Goal: Task Accomplishment & Management: Manage account settings

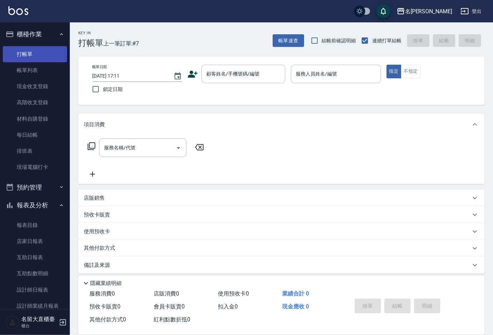
drag, startPoint x: 0, startPoint y: 0, endPoint x: 46, endPoint y: 51, distance: 68.5
click at [44, 50] on link "打帳單" at bounding box center [35, 54] width 64 height 16
click at [221, 78] on input "顧客姓名/手機號碼/編號" at bounding box center [238, 74] width 67 height 12
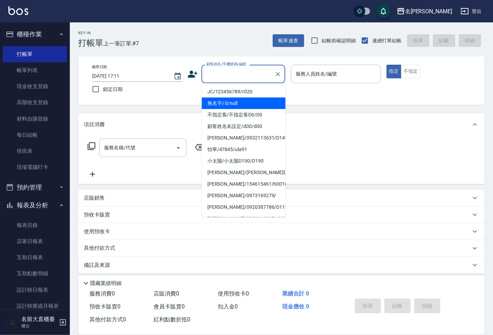
click at [226, 99] on li "無名字/ 0/null" at bounding box center [244, 103] width 84 height 12
type input "無名字/ 0/null"
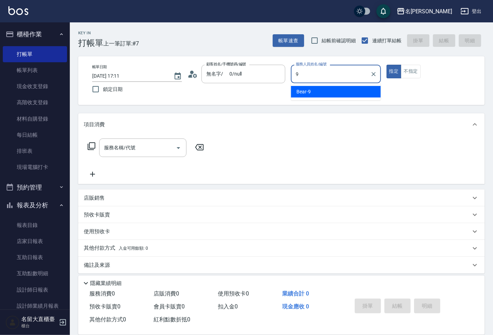
type input "Bear-9"
type button "true"
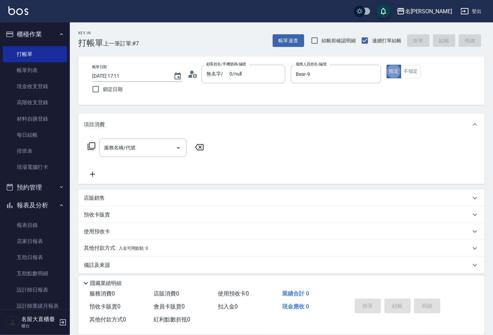
click at [93, 144] on icon at bounding box center [91, 146] width 8 height 8
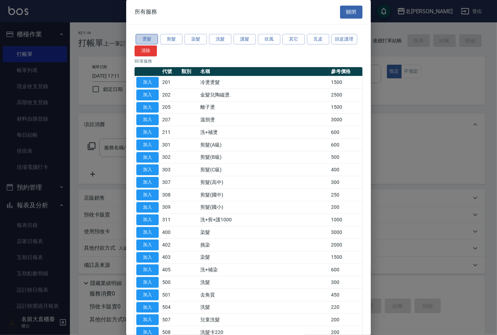
click at [147, 38] on button "燙髮" at bounding box center [146, 39] width 22 height 11
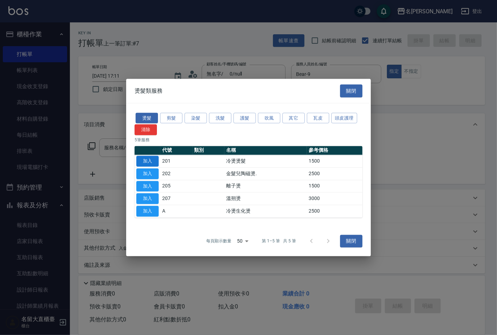
click at [142, 160] on button "加入" at bounding box center [147, 161] width 22 height 11
type input "冷燙燙髮(201)"
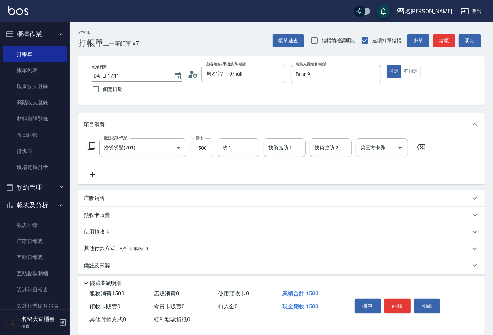
click at [420, 147] on icon at bounding box center [420, 147] width 17 height 8
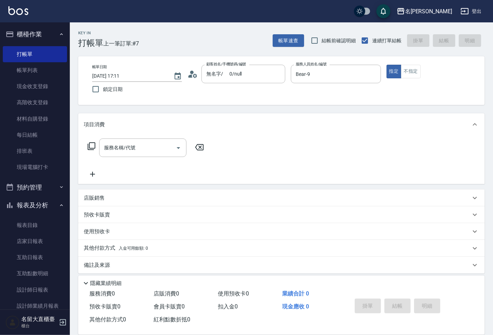
click at [90, 145] on icon at bounding box center [91, 146] width 8 height 8
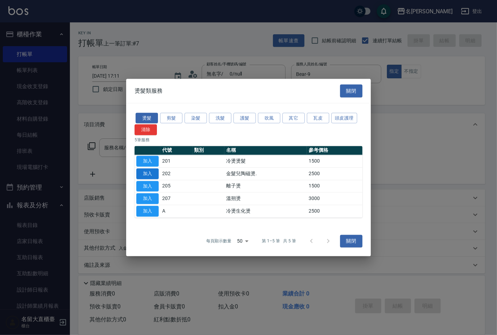
click at [142, 169] on button "加入" at bounding box center [147, 173] width 22 height 11
type input "金髮兒陶磁燙.(202)"
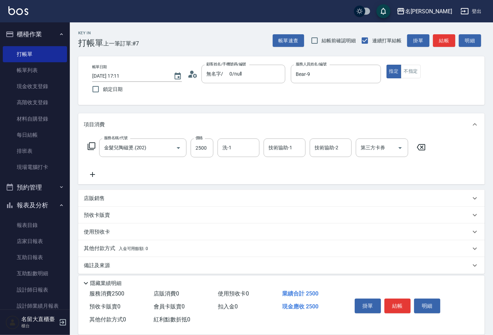
click at [95, 145] on icon at bounding box center [92, 146] width 8 height 8
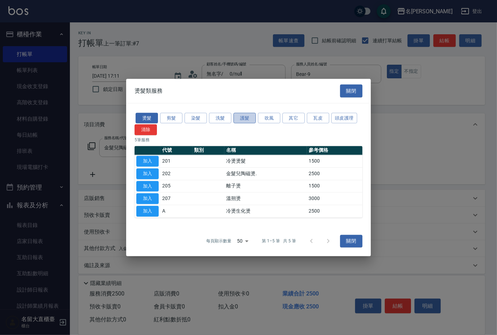
click at [242, 119] on button "護髮" at bounding box center [244, 117] width 22 height 11
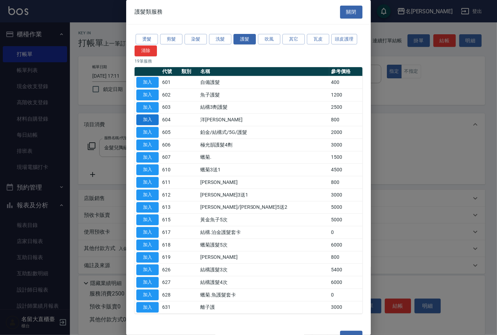
click at [149, 120] on button "加入" at bounding box center [147, 119] width 22 height 11
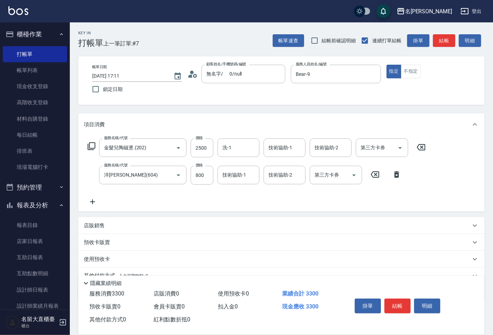
click at [399, 175] on icon at bounding box center [396, 174] width 17 height 8
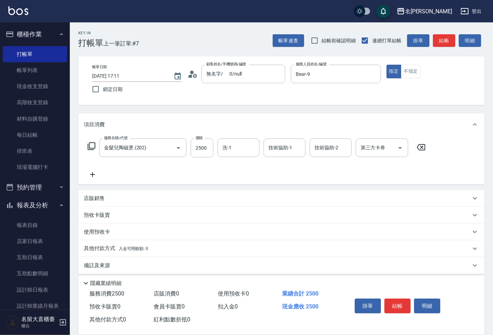
drag, startPoint x: 88, startPoint y: 150, endPoint x: 91, endPoint y: 148, distance: 4.0
click at [88, 150] on div "服務名稱/代號 金髮兒陶磁燙.(202) 服務名稱/代號 價格 2500 價格 洗-1 洗-1 技術協助-1 技術協助-1 技術協助-2 技術協助-2 第三方…" at bounding box center [257, 147] width 346 height 19
click at [94, 146] on icon at bounding box center [91, 146] width 8 height 8
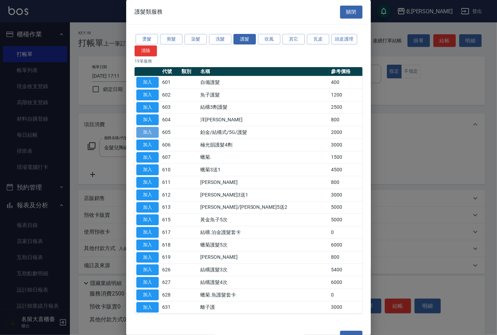
click at [138, 131] on button "加入" at bounding box center [147, 132] width 22 height 11
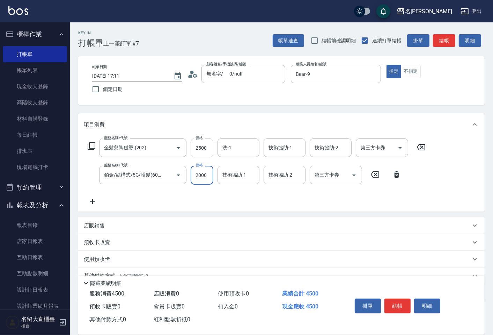
click at [205, 147] on input "2500" at bounding box center [202, 147] width 23 height 19
click at [206, 141] on input "2500" at bounding box center [202, 147] width 23 height 19
type input "3300"
click at [205, 177] on input "2000" at bounding box center [202, 175] width 23 height 19
click at [230, 140] on div "洗-1" at bounding box center [239, 147] width 42 height 19
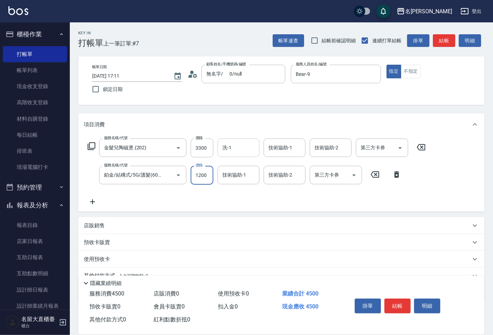
type input "1200"
click at [240, 161] on div "詩雅 -20" at bounding box center [239, 166] width 42 height 12
type input "詩雅-20"
click at [435, 38] on button "結帳" at bounding box center [444, 40] width 22 height 13
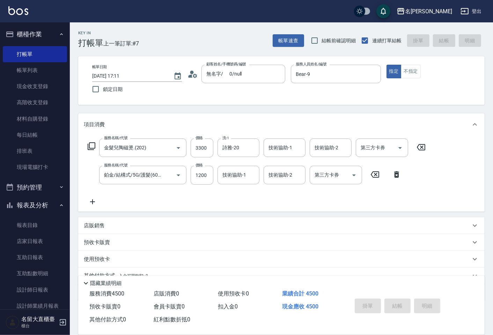
type input "[DATE] 18:06"
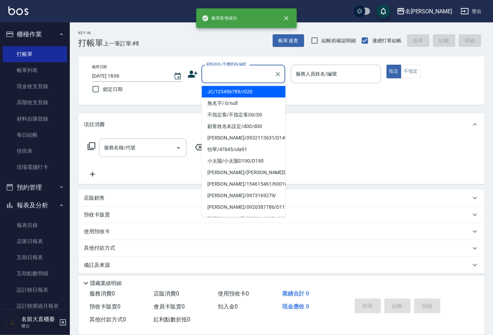
click at [221, 79] on input "顧客姓名/手機號碼/編號" at bounding box center [238, 74] width 67 height 12
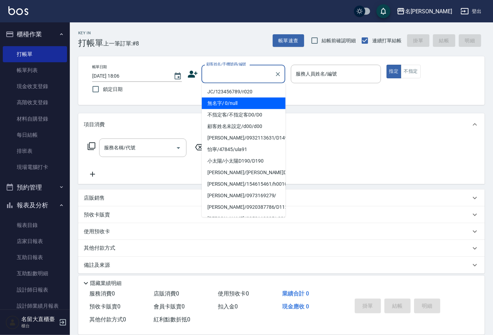
click at [222, 101] on li "無名字/ 0/null" at bounding box center [244, 103] width 84 height 12
type input "無名字/ 0/null"
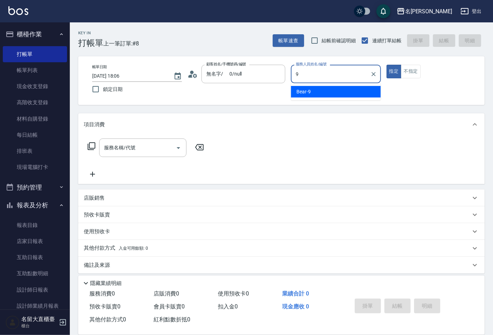
type input "Bear-9"
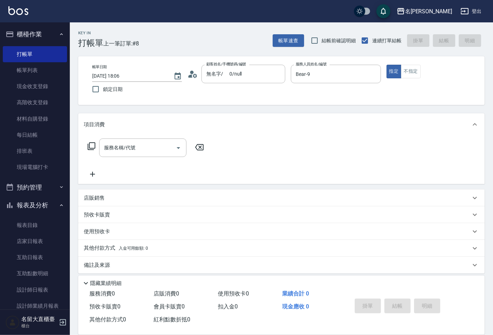
click at [91, 147] on icon at bounding box center [91, 146] width 8 height 8
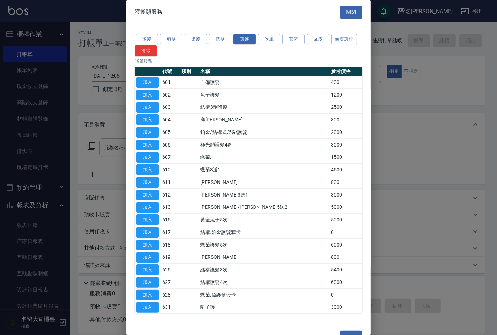
drag, startPoint x: 215, startPoint y: 39, endPoint x: 221, endPoint y: 54, distance: 15.5
click at [221, 54] on div "燙髮 剪髮 染髮 洗髮 護髮 吹風 其它 瓦皮 頭皮護理 清除" at bounding box center [248, 45] width 228 height 24
click at [217, 35] on button "洗髮" at bounding box center [220, 39] width 22 height 11
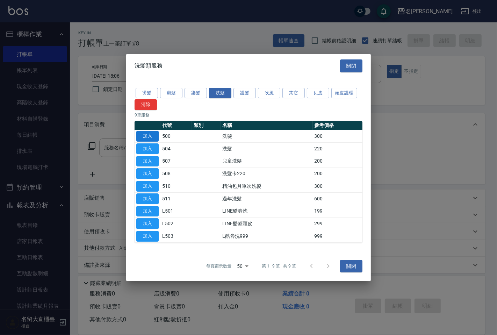
drag, startPoint x: 145, startPoint y: 142, endPoint x: 144, endPoint y: 138, distance: 3.9
click at [145, 141] on tbody "加入 500 洗髮 300 加入 504 洗髮 220 加入 507 兒童洗髮 200 加入 508 洗髮卡220 200 加入 510 精油包月單次洗髮 3…" at bounding box center [248, 186] width 228 height 112
click at [144, 137] on button "加入" at bounding box center [147, 136] width 22 height 11
type input "洗髮(500)"
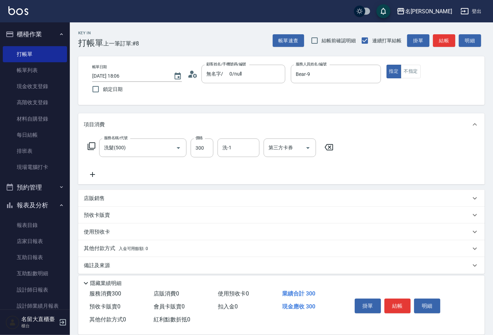
click at [92, 144] on icon at bounding box center [91, 146] width 8 height 8
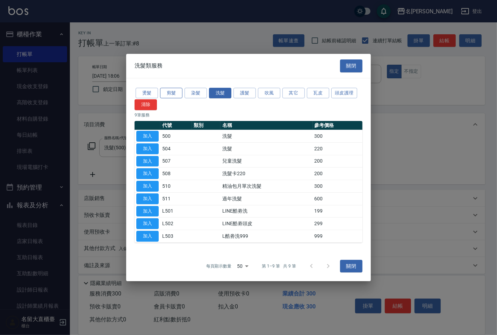
click at [168, 94] on button "剪髮" at bounding box center [171, 93] width 22 height 11
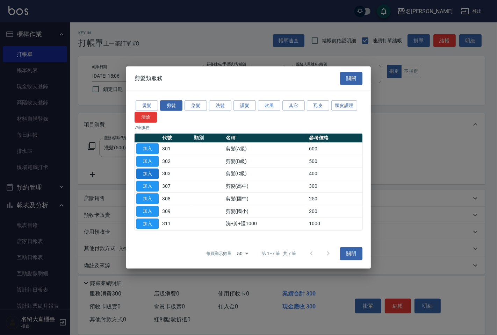
click at [149, 170] on button "加入" at bounding box center [147, 173] width 22 height 11
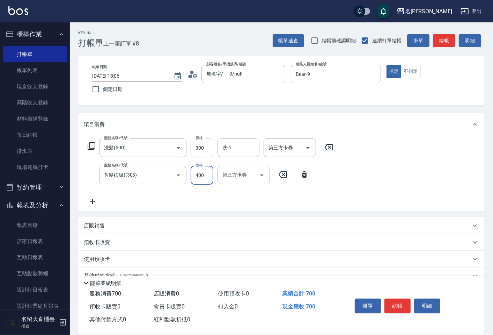
drag, startPoint x: 200, startPoint y: 150, endPoint x: 204, endPoint y: 146, distance: 6.4
click at [207, 145] on input "300" at bounding box center [202, 147] width 23 height 19
click at [204, 146] on input "300" at bounding box center [202, 147] width 23 height 19
type input "350"
click at [235, 151] on input "洗-1" at bounding box center [239, 147] width 36 height 12
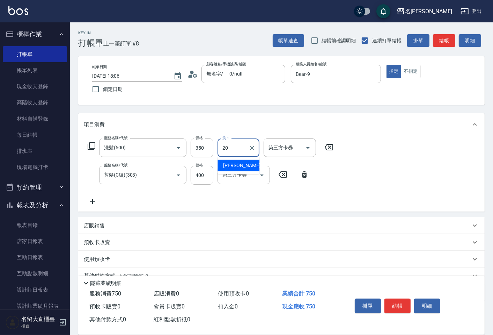
click at [238, 169] on div "詩雅 -20" at bounding box center [239, 166] width 42 height 12
type input "詩雅-20"
click at [442, 39] on button "結帳" at bounding box center [444, 40] width 22 height 13
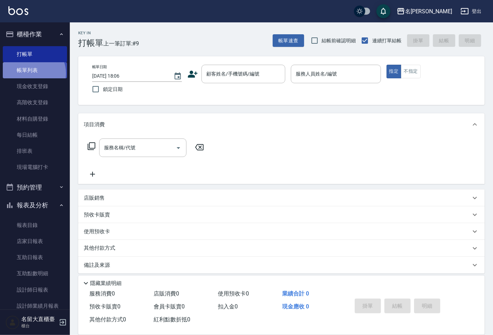
click at [31, 73] on link "帳單列表" at bounding box center [35, 70] width 64 height 16
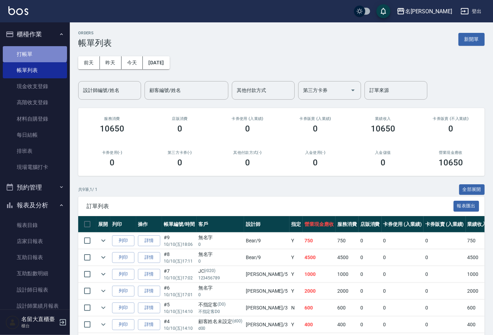
click at [34, 52] on link "打帳單" at bounding box center [35, 54] width 64 height 16
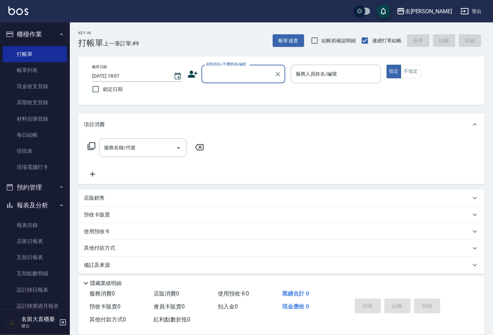
click at [231, 68] on input "顧客姓名/手機號碼/編號" at bounding box center [238, 74] width 67 height 12
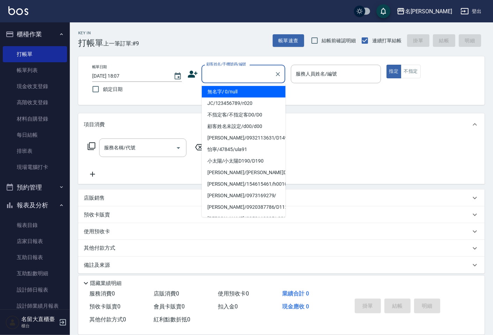
click at [222, 89] on li "無名字/ 0/null" at bounding box center [244, 92] width 84 height 12
type input "無名字/ 0/null"
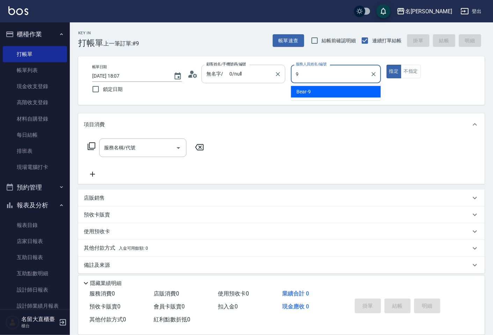
type input "Bear-9"
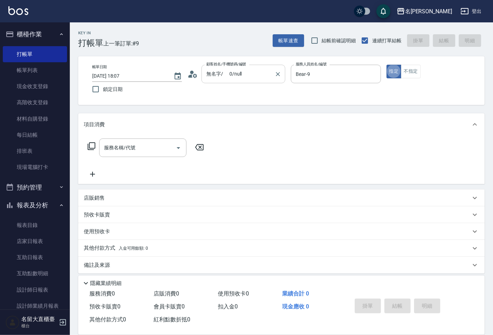
type button "true"
drag, startPoint x: 396, startPoint y: 72, endPoint x: 413, endPoint y: 68, distance: 17.4
click at [404, 71] on div "指定 不指定" at bounding box center [432, 72] width 90 height 14
click at [413, 68] on button "不指定" at bounding box center [411, 72] width 20 height 14
click at [87, 144] on icon at bounding box center [91, 146] width 8 height 8
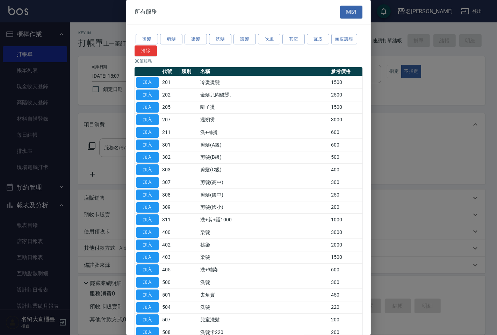
click at [224, 38] on button "洗髮" at bounding box center [220, 39] width 22 height 11
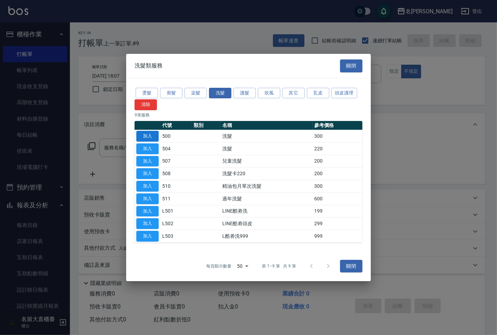
click at [146, 135] on button "加入" at bounding box center [147, 136] width 22 height 11
type input "洗髮(500)"
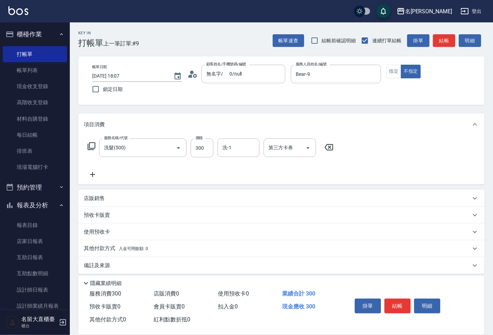
click at [91, 147] on icon at bounding box center [91, 146] width 8 height 8
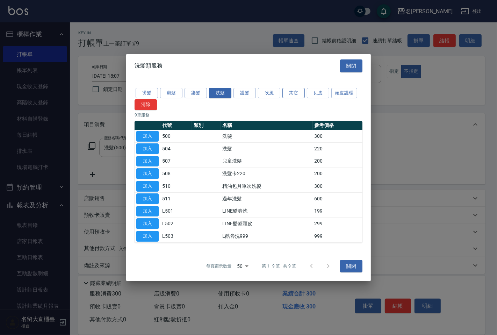
click at [298, 91] on button "其它" at bounding box center [293, 93] width 22 height 11
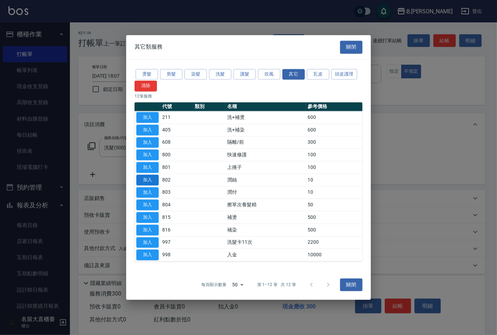
click at [151, 178] on button "加入" at bounding box center [147, 179] width 22 height 11
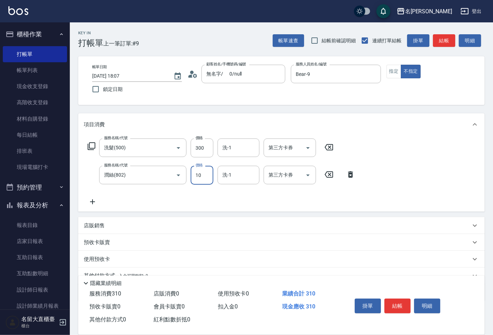
click at [196, 178] on input "10" at bounding box center [202, 175] width 23 height 19
type input "20"
click at [206, 149] on input "300" at bounding box center [202, 147] width 23 height 19
type input "350"
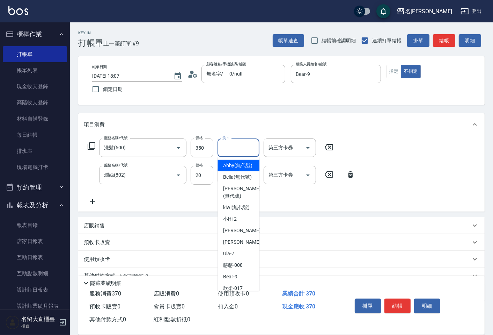
click at [240, 144] on input "洗-1" at bounding box center [239, 147] width 36 height 12
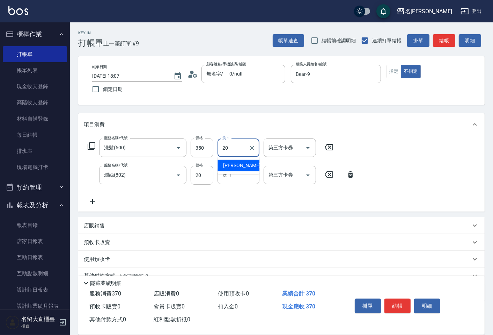
click at [236, 162] on span "詩雅 -20" at bounding box center [245, 165] width 44 height 7
type input "詩雅-20"
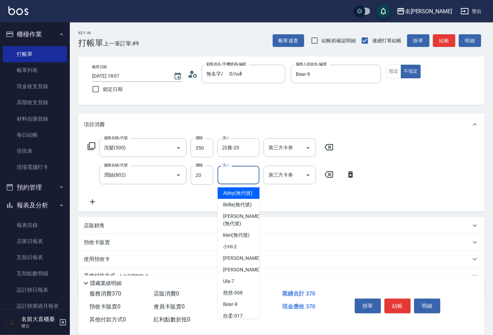
click at [236, 174] on input "洗-1" at bounding box center [239, 175] width 36 height 12
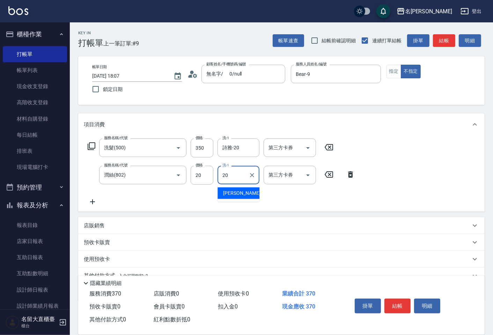
drag, startPoint x: 248, startPoint y: 196, endPoint x: 254, endPoint y: 190, distance: 8.4
click at [248, 194] on div "詩雅 -20" at bounding box center [239, 193] width 42 height 12
type input "詩雅-20"
click at [445, 36] on button "結帳" at bounding box center [444, 40] width 22 height 13
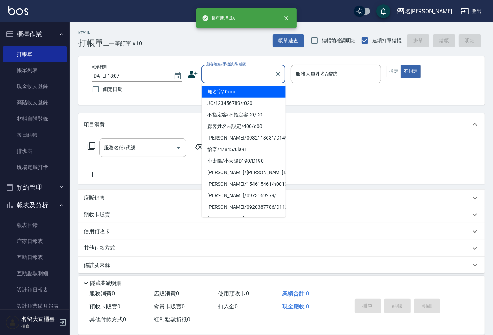
click at [242, 76] on input "顧客姓名/手機號碼/編號" at bounding box center [238, 74] width 67 height 12
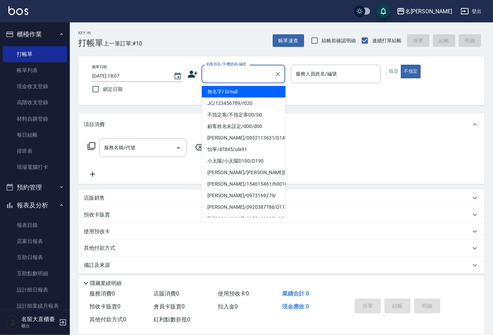
click at [229, 92] on li "無名字/ 0/null" at bounding box center [244, 92] width 84 height 12
type input "無名字/ 0/null"
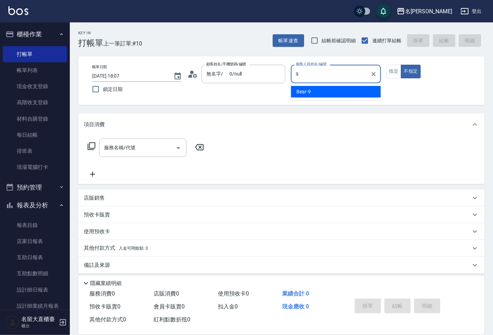
type input "Bear-9"
type button "false"
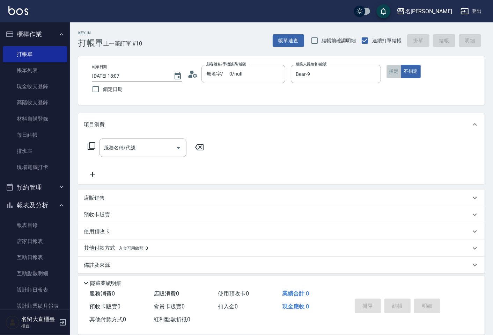
click at [399, 71] on button "指定" at bounding box center [394, 72] width 15 height 14
click at [91, 148] on icon at bounding box center [92, 146] width 8 height 8
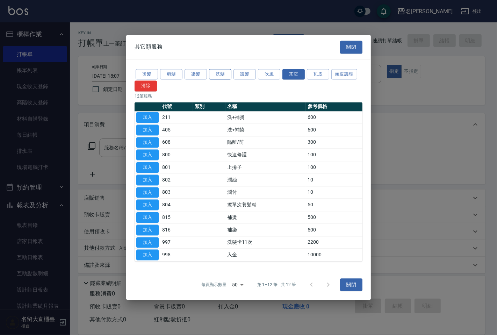
drag, startPoint x: 233, startPoint y: 71, endPoint x: 226, endPoint y: 75, distance: 8.0
click at [230, 74] on div "燙髮 剪髮 染髮 洗髮 護髮 吹風 其它 瓦皮 頭皮護理 清除" at bounding box center [248, 80] width 228 height 24
click at [226, 75] on button "洗髮" at bounding box center [220, 74] width 22 height 11
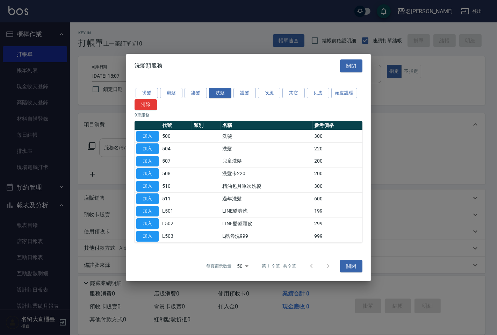
click at [140, 139] on button "加入" at bounding box center [147, 136] width 22 height 11
type input "洗髮(500)"
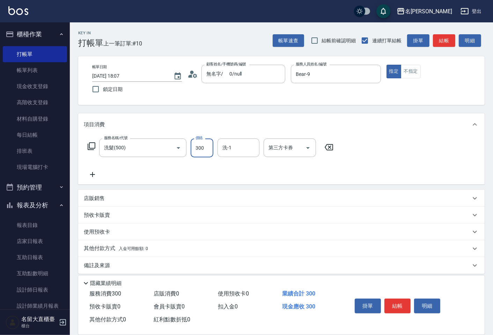
click at [198, 146] on input "300" at bounding box center [202, 147] width 23 height 19
type input "350"
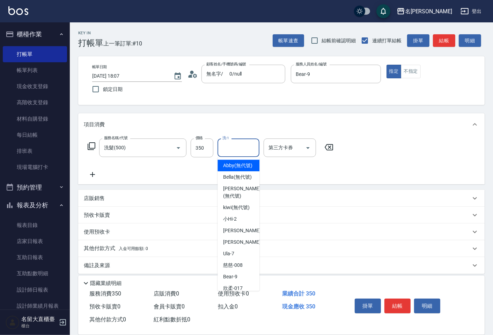
click at [226, 145] on input "洗-1" at bounding box center [239, 147] width 36 height 12
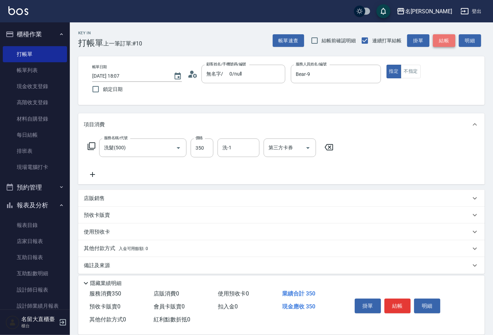
click at [434, 41] on button "結帳" at bounding box center [444, 40] width 22 height 13
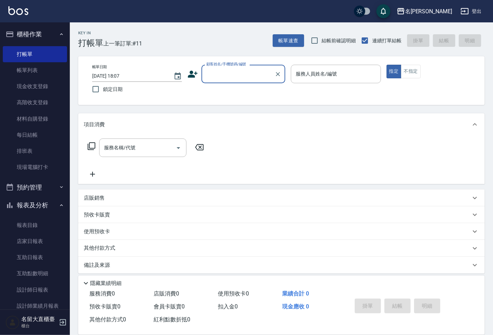
click at [226, 73] on input "顧客姓名/手機號碼/編號" at bounding box center [238, 74] width 67 height 12
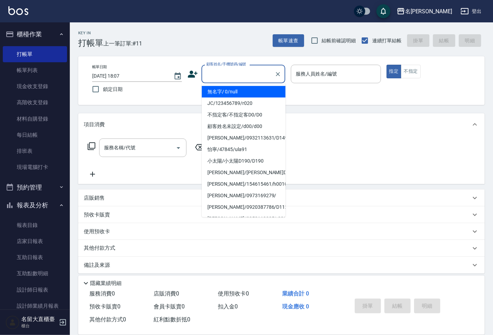
click at [225, 91] on li "無名字/ 0/null" at bounding box center [244, 92] width 84 height 12
type input "無名字/ 0/null"
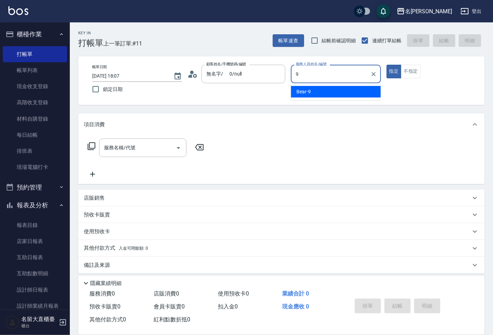
type input "Bear-9"
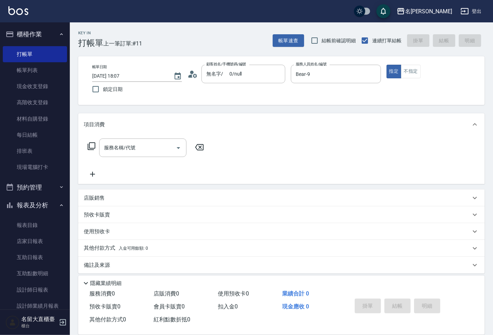
click at [93, 142] on icon at bounding box center [92, 146] width 8 height 8
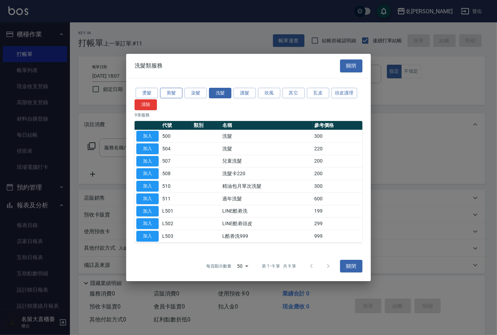
click at [168, 87] on div "燙髮 剪髮 染髮 洗髮 護髮 吹風 其它 瓦皮 頭皮護理 清除" at bounding box center [248, 99] width 228 height 24
click at [168, 92] on button "剪髮" at bounding box center [171, 93] width 22 height 11
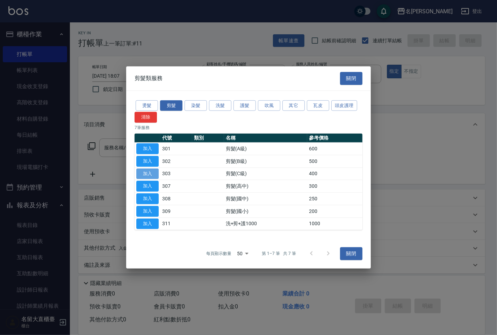
click at [146, 174] on button "加入" at bounding box center [147, 173] width 22 height 11
type input "剪髮(C級)(303)"
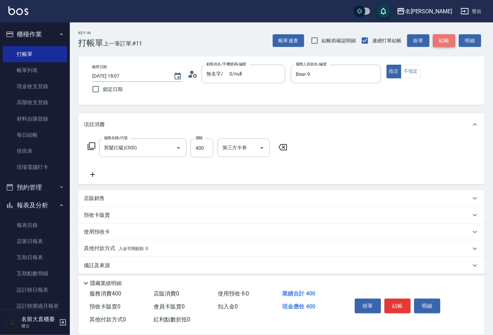
click at [441, 37] on button "結帳" at bounding box center [444, 40] width 22 height 13
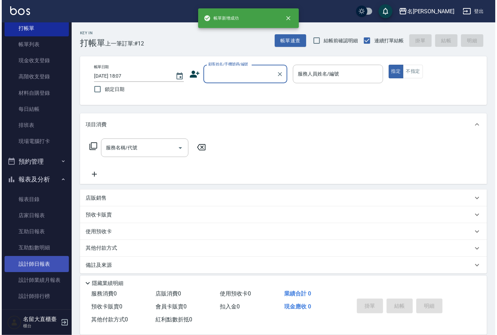
scroll to position [39, 0]
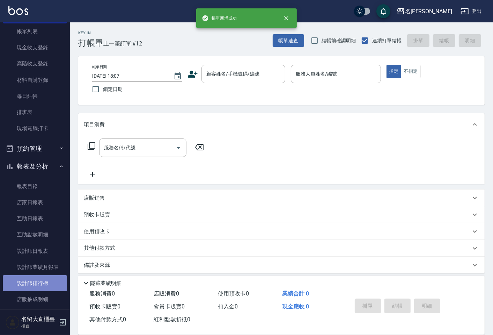
click at [37, 277] on link "設計師排行榜" at bounding box center [35, 283] width 64 height 16
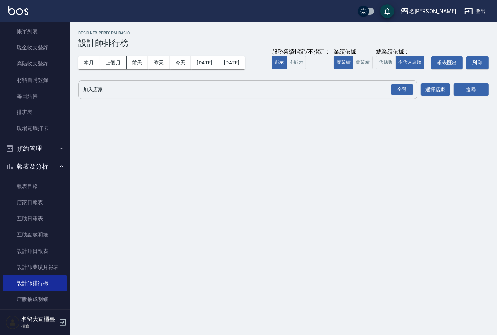
click at [140, 91] on input "加入店家" at bounding box center [242, 89] width 322 height 12
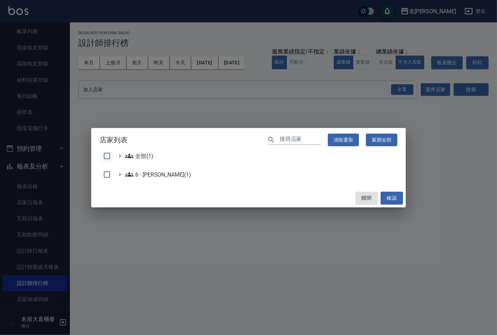
click at [105, 155] on input "checkbox" at bounding box center [107, 155] width 15 height 15
checkbox input "true"
drag, startPoint x: 392, startPoint y: 198, endPoint x: 397, endPoint y: 188, distance: 11.2
click at [392, 197] on button "確認" at bounding box center [391, 197] width 22 height 13
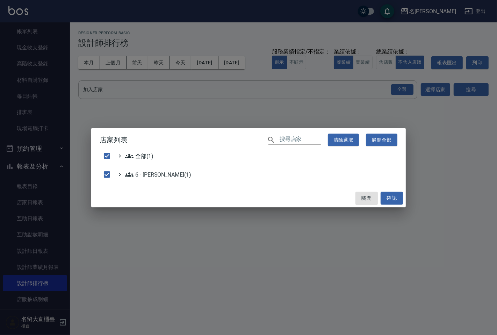
checkbox input "false"
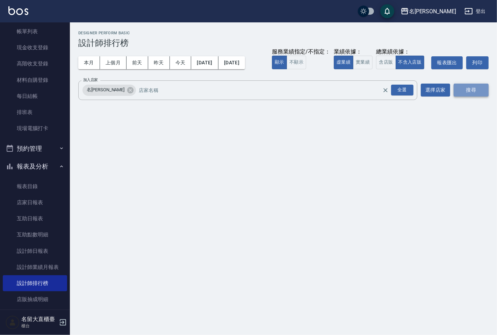
click at [469, 91] on button "搜尋" at bounding box center [470, 89] width 35 height 13
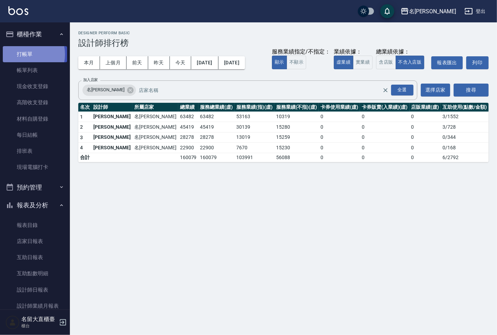
click at [23, 54] on link "打帳單" at bounding box center [35, 54] width 64 height 16
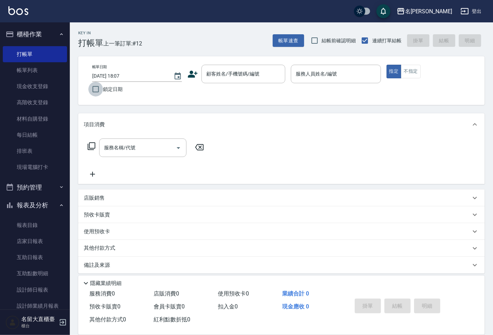
click at [90, 84] on input "鎖定日期" at bounding box center [95, 89] width 15 height 15
checkbox input "true"
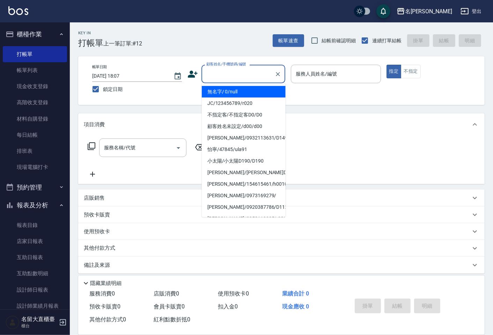
click at [265, 79] on input "顧客姓名/手機號碼/編號" at bounding box center [238, 74] width 67 height 12
click at [251, 93] on li "無名字/ 0/null" at bounding box center [244, 92] width 84 height 12
type input "無名字/ 0/null"
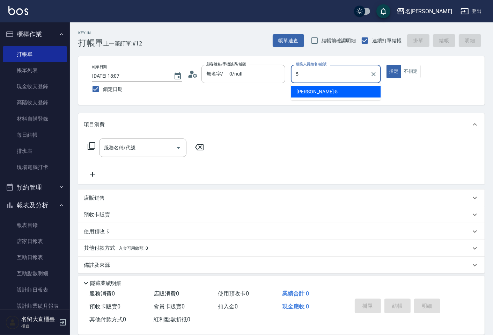
type input "Reese-5"
type button "true"
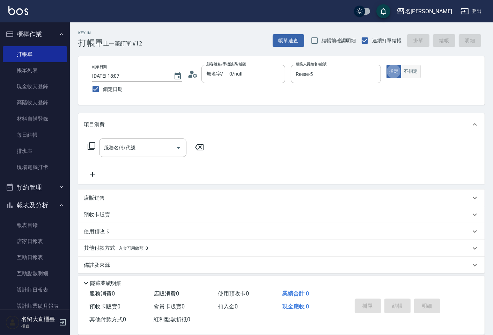
click at [416, 65] on button "不指定" at bounding box center [411, 72] width 20 height 14
click at [87, 157] on div "服務名稱/代號 服務名稱/代號" at bounding box center [146, 158] width 124 height 40
click at [91, 149] on icon at bounding box center [92, 146] width 8 height 8
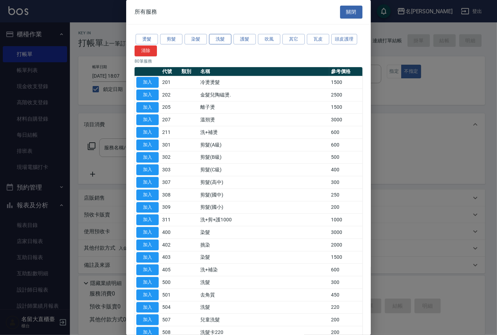
click at [226, 42] on button "洗髮" at bounding box center [220, 39] width 22 height 11
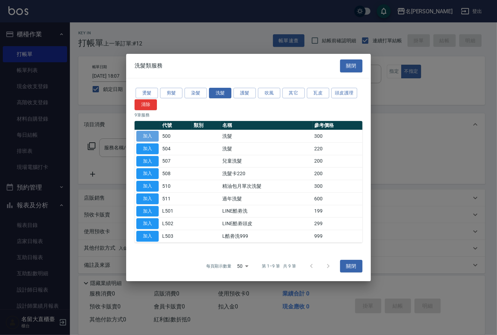
click at [151, 140] on button "加入" at bounding box center [147, 136] width 22 height 11
type input "洗髮(500)"
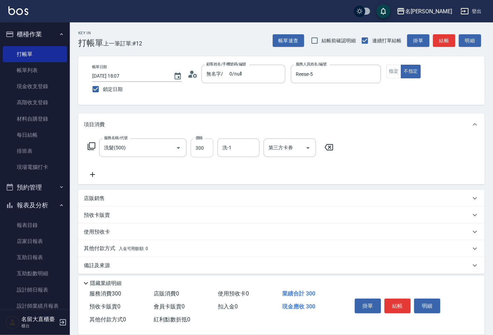
click at [207, 149] on input "300" at bounding box center [202, 147] width 23 height 19
type input "350"
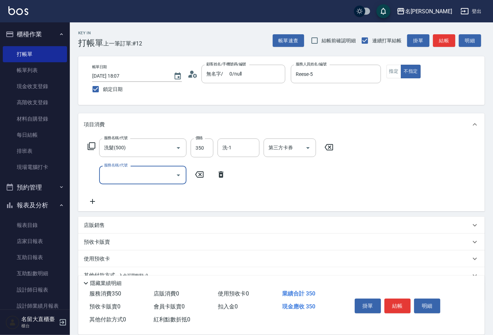
click at [126, 169] on input "服務名稱/代號" at bounding box center [137, 175] width 71 height 12
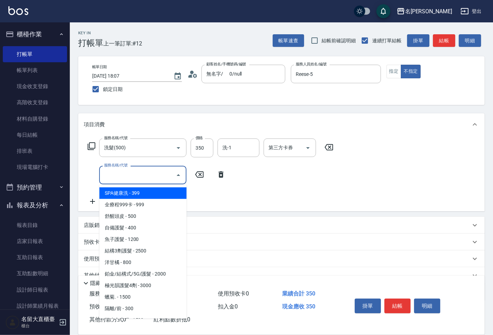
scroll to position [310, 0]
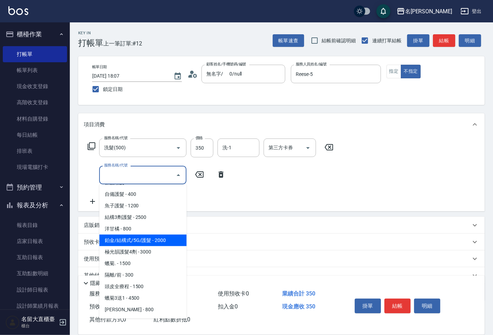
click at [165, 238] on span "鉑金/結構式/5G/護髮 - 2000" at bounding box center [142, 240] width 87 height 12
type input "鉑金/結構式/5G/護髮(605)"
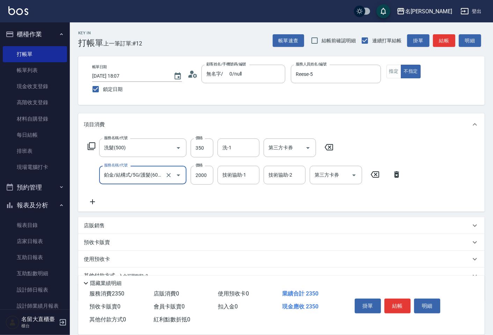
click at [93, 200] on icon at bounding box center [92, 201] width 5 height 5
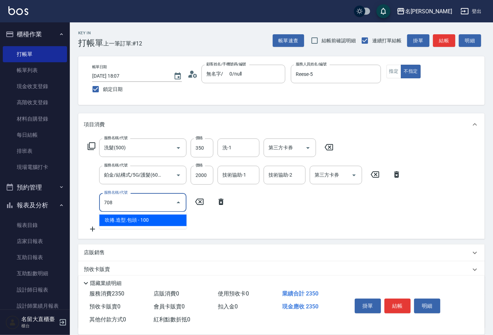
type input "吹捲.造型.包頭(708)"
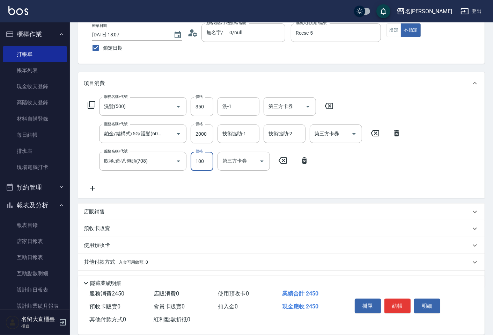
scroll to position [59, 0]
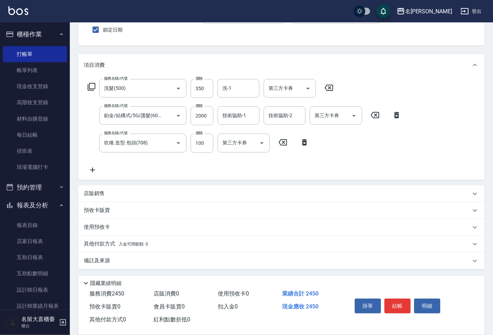
click at [109, 241] on p "其他付款方式 入金可用餘額: 0" at bounding box center [116, 244] width 64 height 8
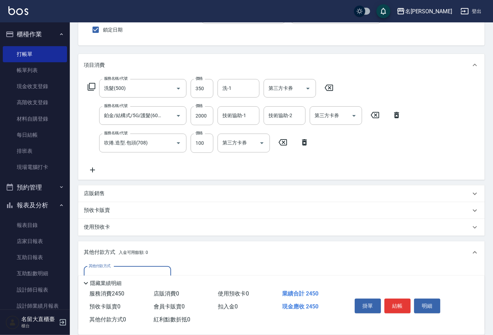
scroll to position [137, 0]
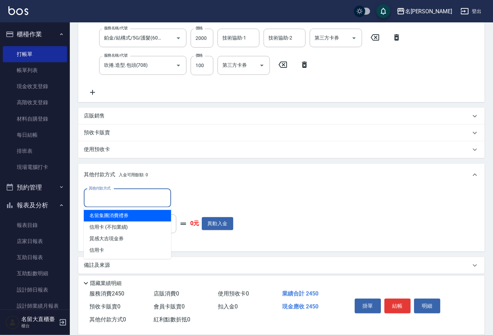
click at [120, 197] on input "其他付款方式" at bounding box center [127, 198] width 81 height 12
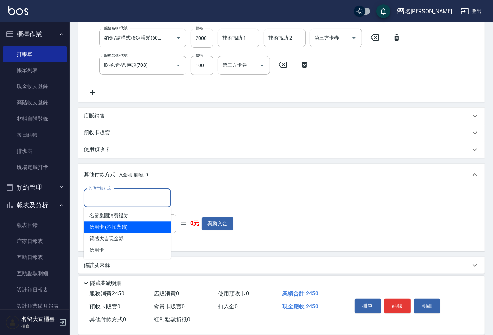
click at [123, 221] on span "信用卡 (不扣業績)" at bounding box center [127, 227] width 87 height 12
type input "信用卡 (不扣業績)"
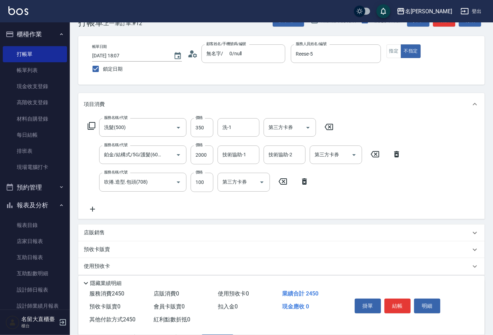
scroll to position [0, 0]
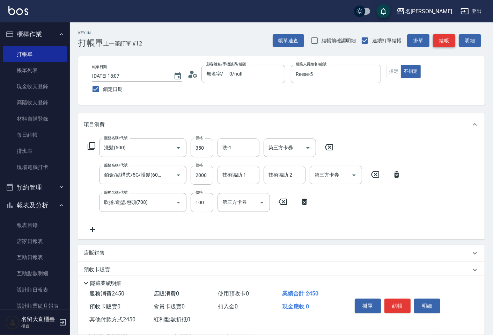
type input "2450"
click at [441, 44] on button "結帳" at bounding box center [444, 40] width 22 height 13
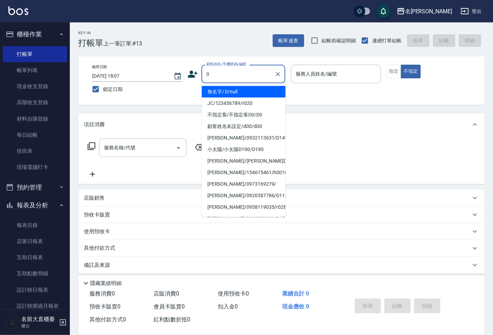
drag, startPoint x: 216, startPoint y: 75, endPoint x: 216, endPoint y: 84, distance: 8.4
click at [216, 80] on input "0" at bounding box center [238, 74] width 67 height 12
click at [213, 92] on li "無名字/ 0/null" at bounding box center [244, 92] width 84 height 12
type input "無名字/ 0/null"
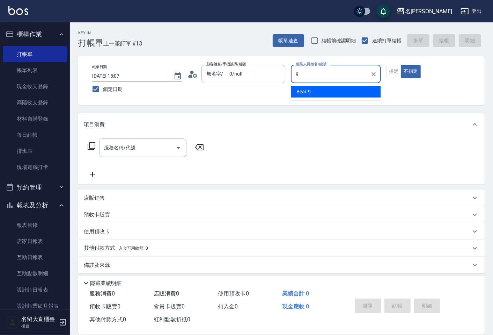
type input "Bear-9"
type button "false"
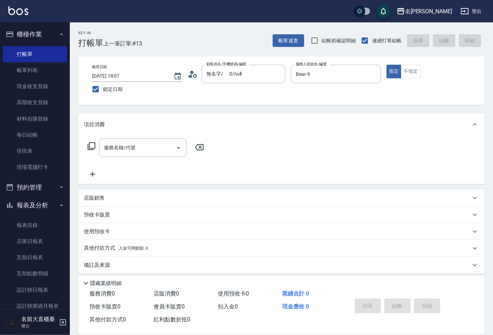
click at [88, 144] on icon at bounding box center [92, 146] width 8 height 8
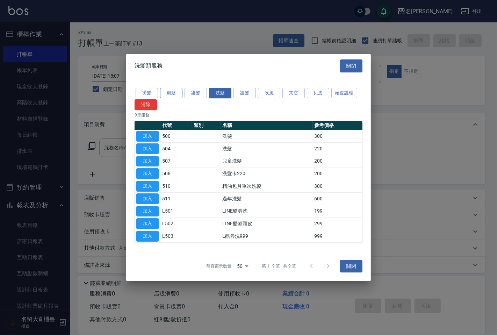
click at [174, 90] on button "剪髮" at bounding box center [171, 93] width 22 height 11
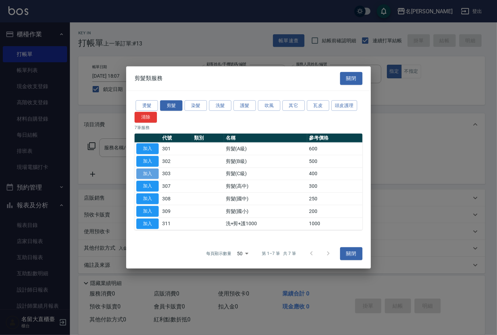
click at [148, 175] on button "加入" at bounding box center [147, 173] width 22 height 11
type input "剪髮(C級)(303)"
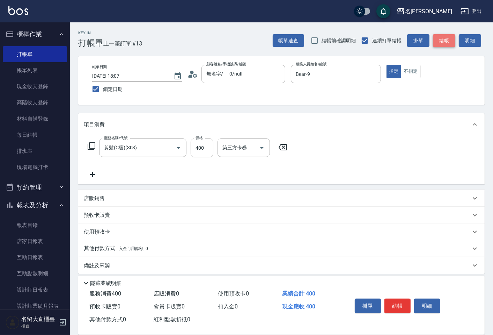
click at [444, 39] on button "結帳" at bounding box center [444, 40] width 22 height 13
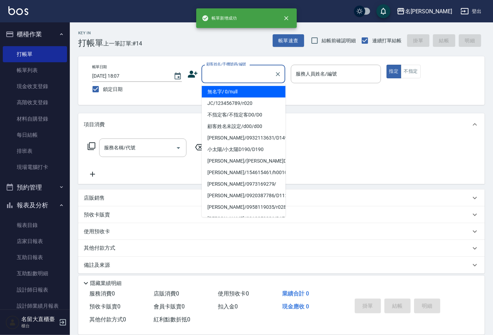
drag, startPoint x: 233, startPoint y: 74, endPoint x: 228, endPoint y: 85, distance: 11.6
click at [233, 75] on input "顧客姓名/手機號碼/編號" at bounding box center [238, 74] width 67 height 12
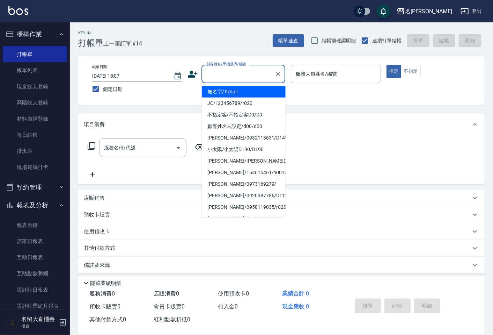
click at [221, 95] on li "無名字/ 0/null" at bounding box center [244, 92] width 84 height 12
type input "無名字/ 0/null"
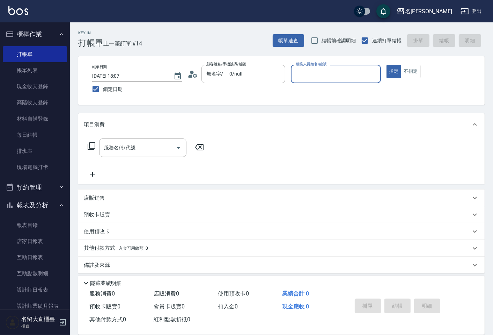
click at [313, 76] on input "服務人員姓名/編號" at bounding box center [335, 74] width 83 height 12
type input "Bear-9"
click at [93, 147] on icon at bounding box center [91, 146] width 8 height 8
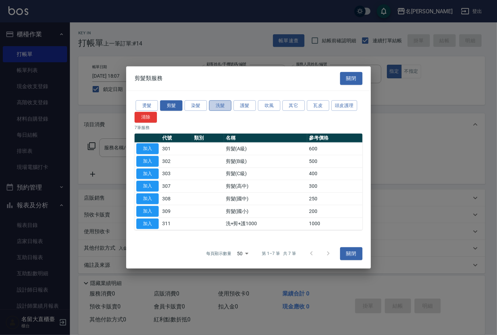
click at [215, 106] on button "洗髮" at bounding box center [220, 105] width 22 height 11
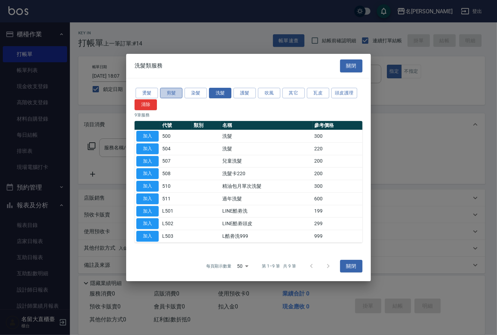
click at [169, 96] on button "剪髮" at bounding box center [171, 93] width 22 height 11
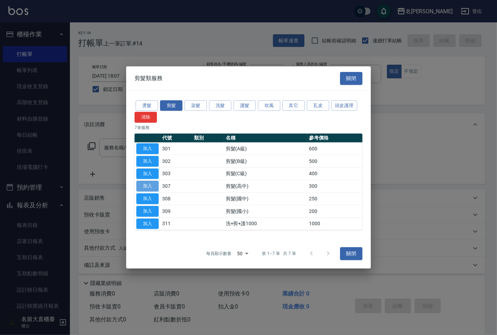
click at [147, 183] on button "加入" at bounding box center [147, 186] width 22 height 11
type input "剪髮(高中)(307)"
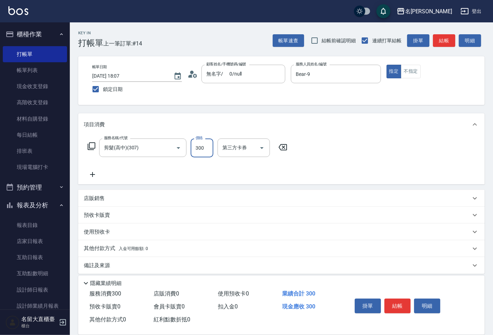
click at [203, 153] on input "300" at bounding box center [202, 147] width 23 height 19
type input "350"
click at [442, 37] on button "結帳" at bounding box center [444, 40] width 22 height 13
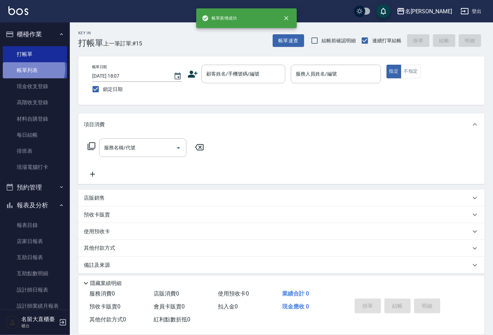
click at [30, 69] on link "帳單列表" at bounding box center [35, 70] width 64 height 16
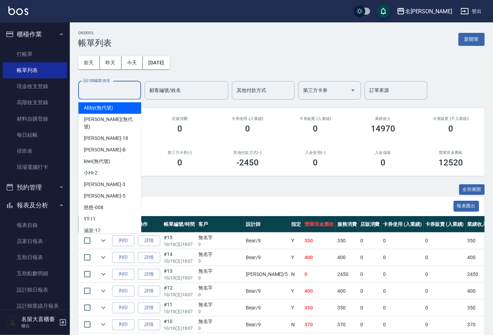
click at [90, 89] on input "設計師編號/姓名" at bounding box center [109, 90] width 57 height 12
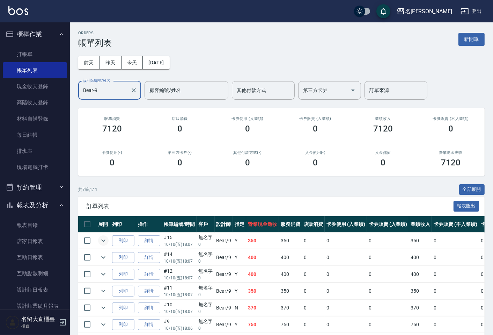
type input "Bear-9"
click at [104, 240] on icon "expand row" at bounding box center [103, 240] width 4 height 2
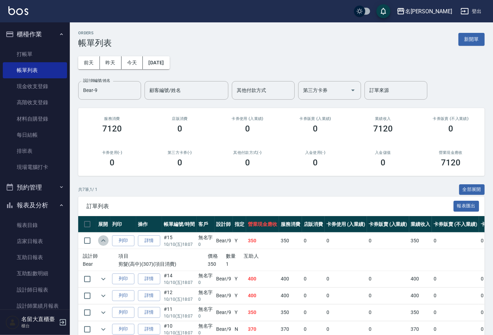
click at [104, 240] on icon "expand row" at bounding box center [103, 240] width 4 height 2
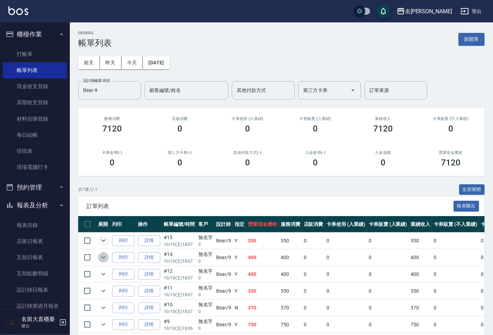
click at [103, 256] on icon "expand row" at bounding box center [103, 257] width 8 height 8
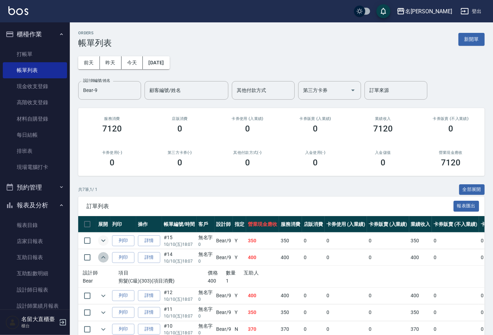
click at [103, 256] on icon "expand row" at bounding box center [103, 257] width 4 height 2
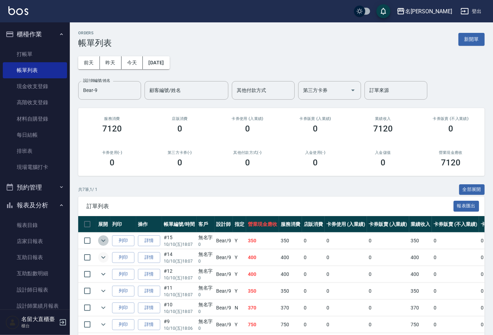
click at [104, 240] on icon "expand row" at bounding box center [103, 240] width 4 height 2
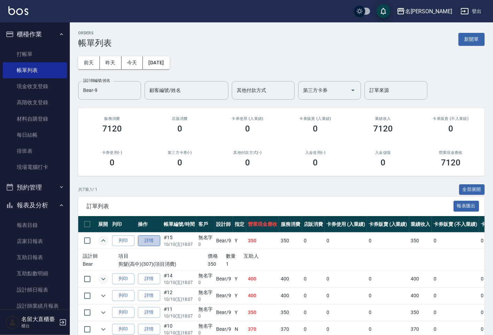
click at [149, 239] on link "詳情" at bounding box center [149, 240] width 22 height 11
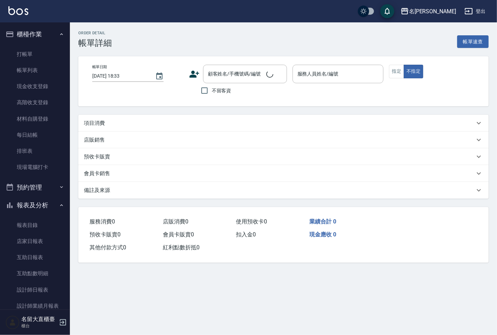
type input "[DATE] 18:07"
type input "Bear-9"
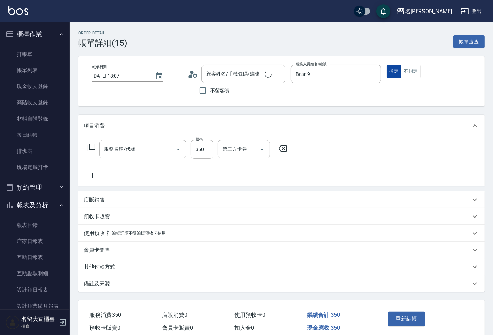
type input "無名字/ 0/null"
type input "剪髮(高中)(307)"
click at [406, 71] on button "不指定" at bounding box center [411, 72] width 20 height 14
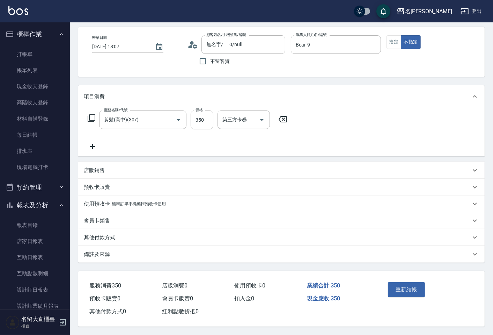
scroll to position [31, 0]
click at [405, 284] on button "重新結帳" at bounding box center [406, 289] width 37 height 15
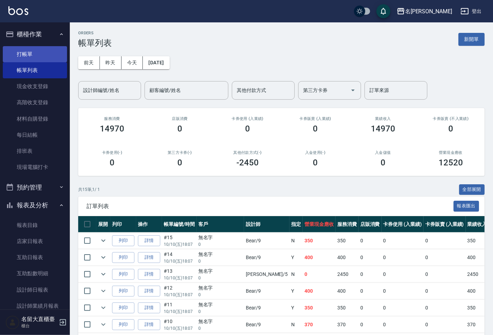
click at [29, 46] on link "打帳單" at bounding box center [35, 54] width 64 height 16
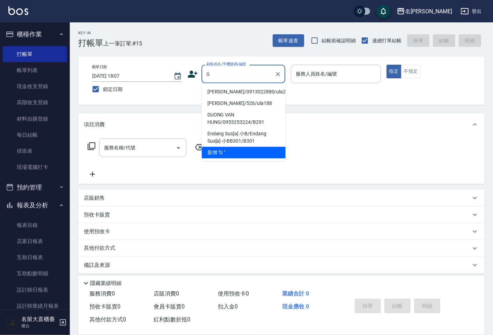
type input "G"
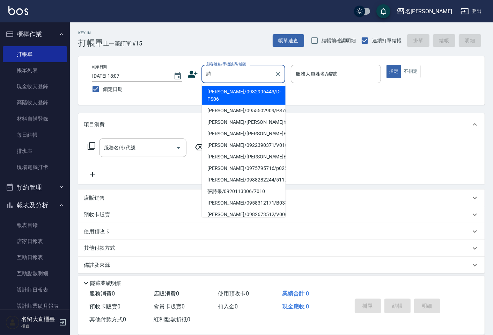
type input "[PERSON_NAME]/0932996443/D-PS06"
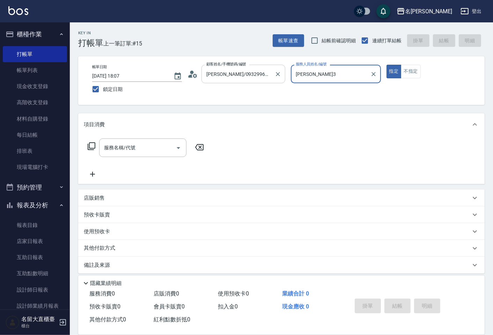
type input "[PERSON_NAME]3"
click at [387, 65] on button "指定" at bounding box center [394, 72] width 15 height 14
type button "true"
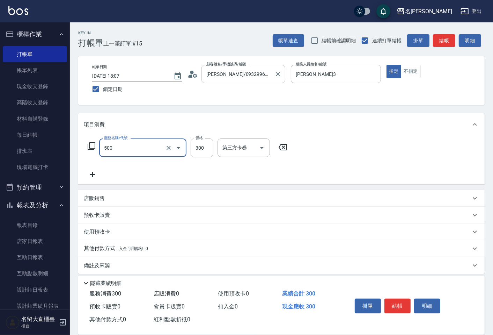
type input "洗髮(500)"
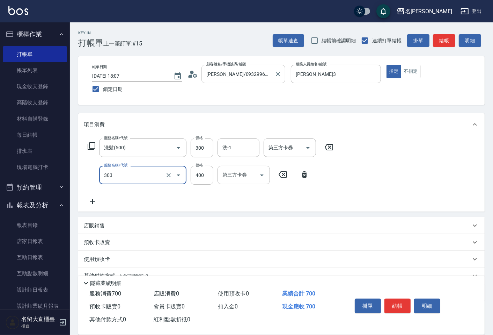
type input "剪髮(C級)(303)"
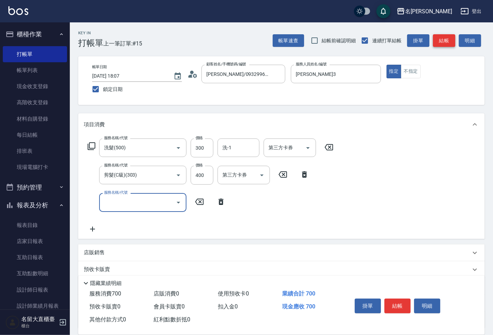
click at [451, 45] on button "結帳" at bounding box center [444, 40] width 22 height 13
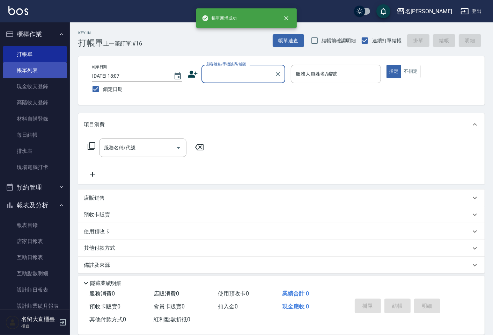
click at [29, 71] on link "帳單列表" at bounding box center [35, 70] width 64 height 16
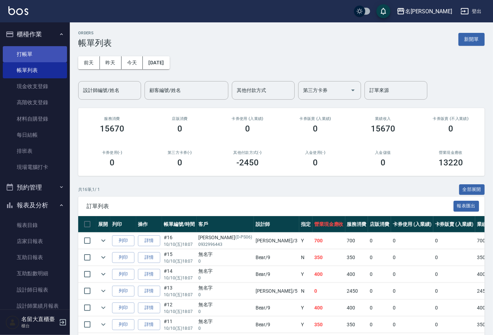
click at [25, 55] on link "打帳單" at bounding box center [35, 54] width 64 height 16
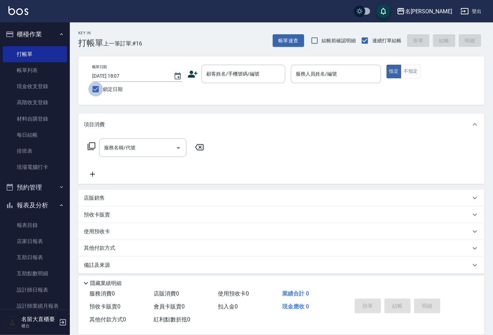
click at [94, 89] on input "鎖定日期" at bounding box center [95, 89] width 15 height 15
checkbox input "false"
type input "[DATE] 18:42"
click at [29, 50] on link "打帳單" at bounding box center [35, 54] width 64 height 16
click at [39, 68] on link "帳單列表" at bounding box center [35, 70] width 64 height 16
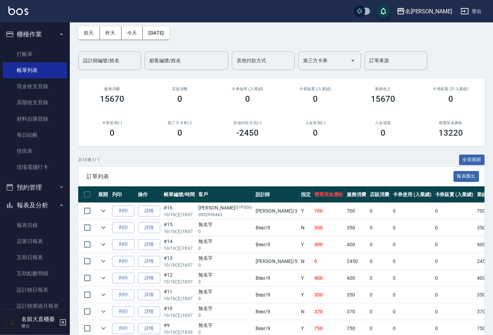
scroll to position [6, 0]
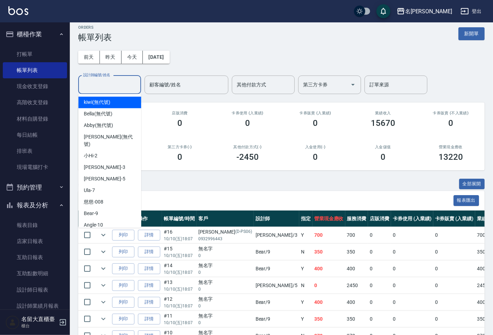
click at [116, 86] on input "設計師編號/姓名" at bounding box center [109, 85] width 57 height 12
click at [113, 161] on div "[PERSON_NAME]3" at bounding box center [109, 167] width 63 height 12
type input "[PERSON_NAME]3"
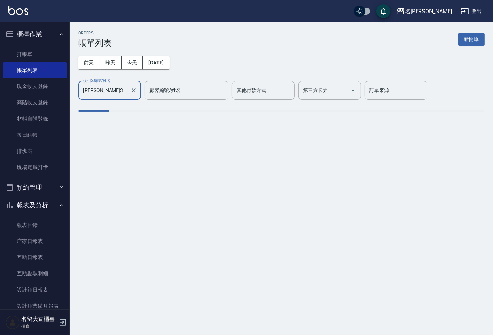
scroll to position [0, 0]
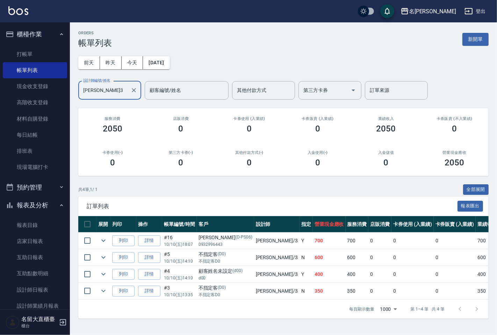
click at [150, 142] on div "第三方卡券(-) 0" at bounding box center [181, 159] width 68 height 34
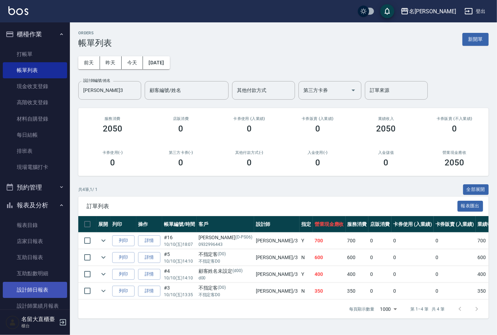
click at [44, 289] on link "設計師日報表" at bounding box center [35, 289] width 64 height 16
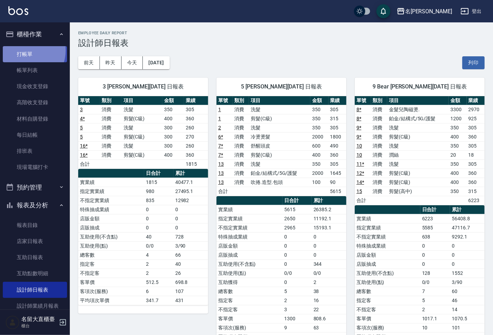
click at [26, 50] on link "打帳單" at bounding box center [35, 54] width 64 height 16
